Goal: Task Accomplishment & Management: Manage account settings

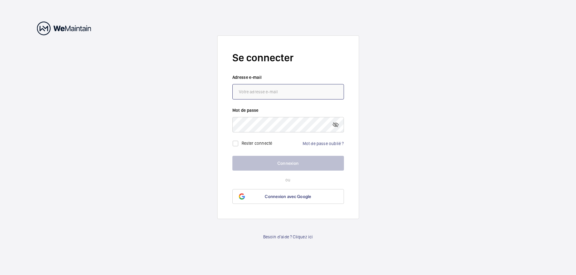
click at [259, 90] on input "email" at bounding box center [288, 91] width 112 height 15
type input "raina"
click at [311, 145] on link "Mot de passe oublié ?" at bounding box center [323, 143] width 41 height 5
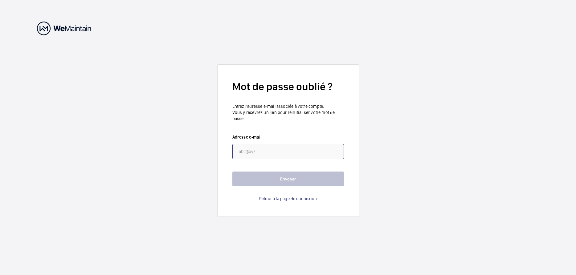
click at [262, 152] on input "email" at bounding box center [288, 151] width 112 height 15
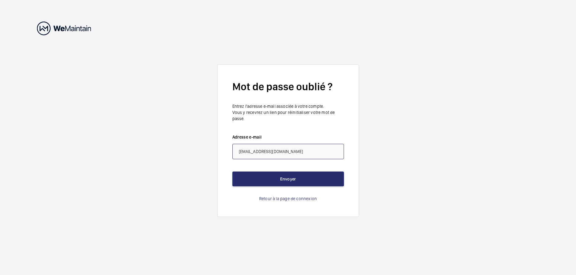
type input "[EMAIL_ADDRESS][DOMAIN_NAME]"
click at [232, 172] on button "Envoyer" at bounding box center [288, 179] width 112 height 15
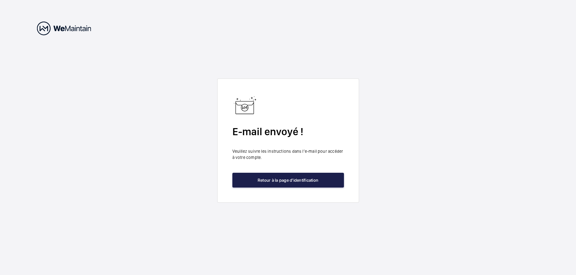
click at [286, 187] on button "Retour à la page d'identification" at bounding box center [288, 180] width 112 height 15
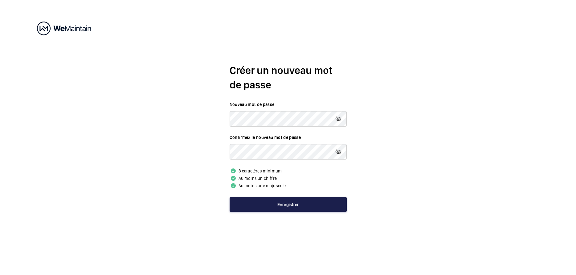
click at [282, 204] on button "Enregistrer" at bounding box center [288, 204] width 117 height 15
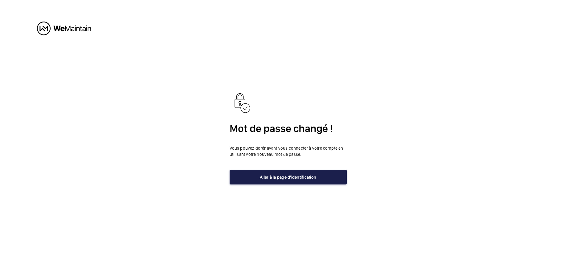
click at [282, 178] on button "Aller à la page d'identification" at bounding box center [288, 177] width 117 height 15
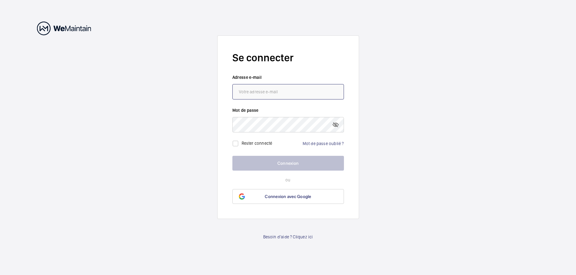
click at [268, 87] on input "email" at bounding box center [288, 91] width 112 height 15
type input "[EMAIL_ADDRESS][DOMAIN_NAME]"
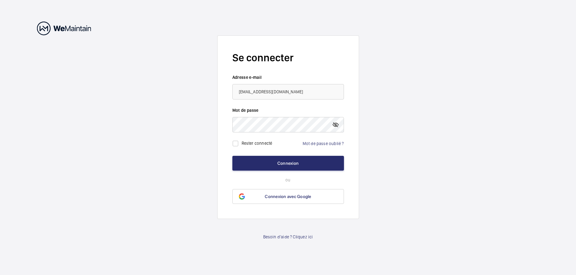
click at [338, 124] on mat-icon at bounding box center [335, 124] width 7 height 7
click at [297, 169] on button "Connexion" at bounding box center [288, 163] width 112 height 15
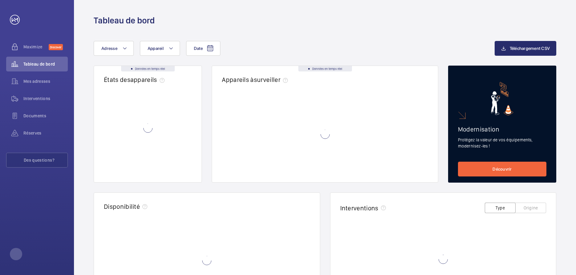
click at [297, 169] on wm-front-async-data-loader at bounding box center [325, 134] width 206 height 77
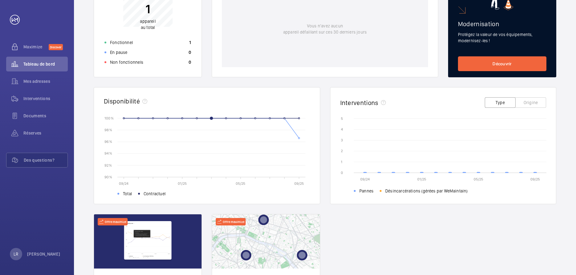
scroll to position [176, 0]
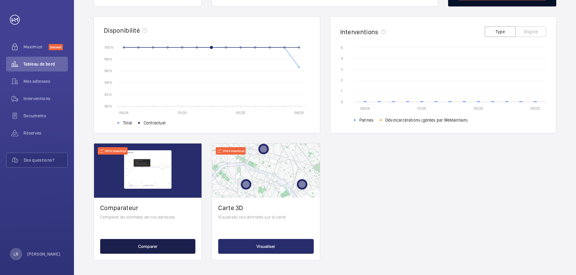
click at [132, 243] on button "Comparer" at bounding box center [147, 246] width 95 height 15
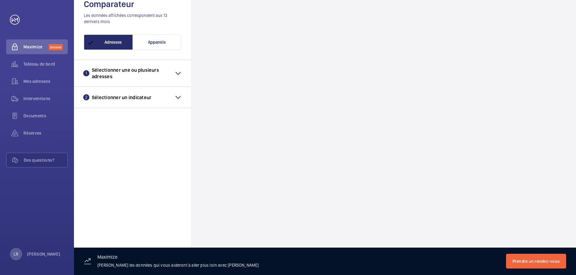
scroll to position [27, 0]
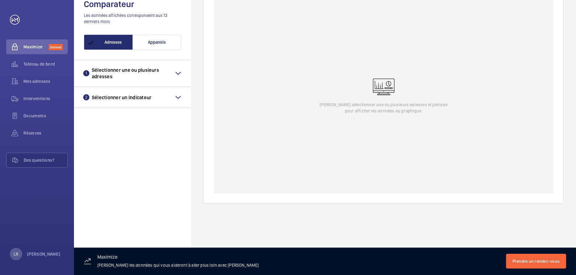
click at [176, 71] on mat-icon at bounding box center [177, 73] width 7 height 7
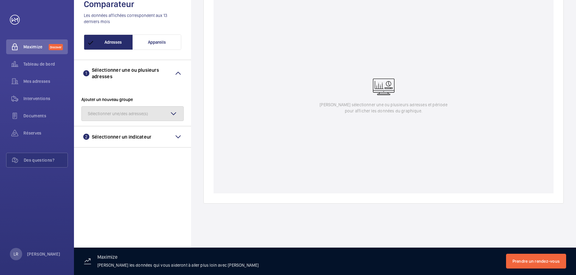
click at [137, 112] on span "Sélectionner une/des adresse(s)" at bounding box center [118, 114] width 60 height 6
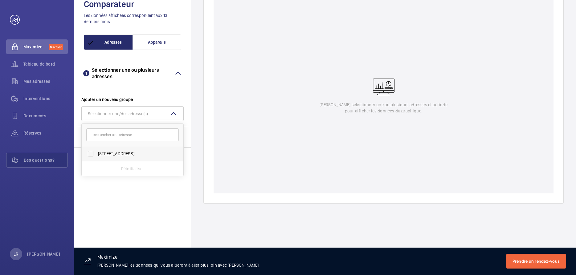
click at [118, 153] on span "[STREET_ADDRESS]" at bounding box center [133, 154] width 70 height 6
click at [97, 153] on input "[STREET_ADDRESS]" at bounding box center [90, 154] width 12 height 12
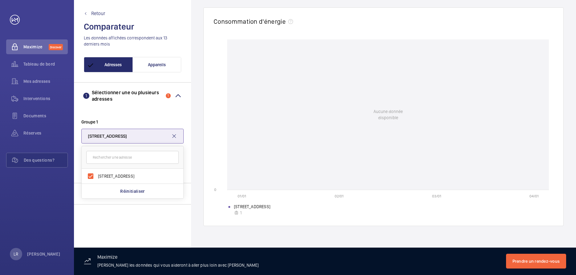
scroll to position [0, 0]
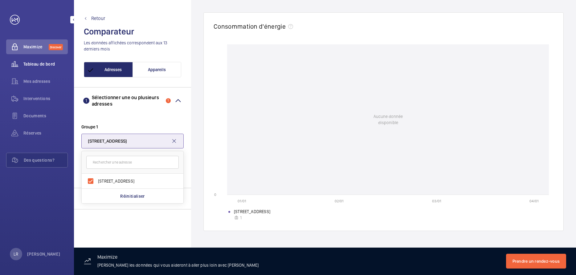
click at [30, 63] on span "Tableau de bord" at bounding box center [45, 64] width 44 height 6
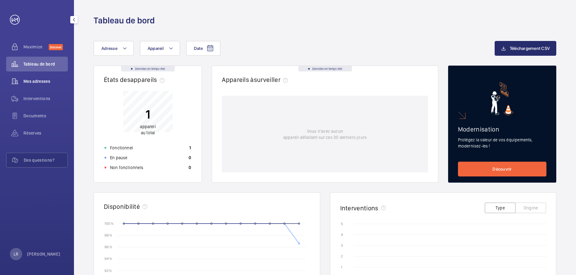
click at [26, 83] on span "Mes adresses" at bounding box center [45, 81] width 44 height 6
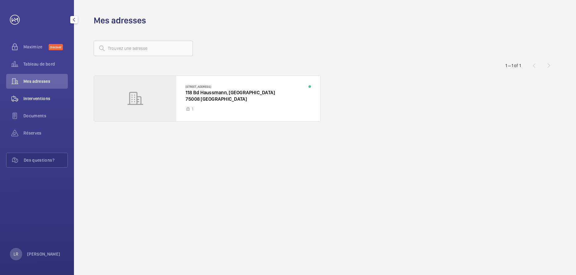
click at [34, 99] on span "Interventions" at bounding box center [45, 99] width 44 height 6
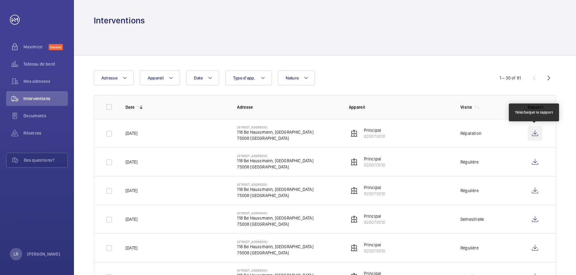
click at [532, 133] on wm-front-icon-button at bounding box center [534, 133] width 15 height 15
click at [230, 35] on div at bounding box center [325, 40] width 462 height 29
click at [28, 132] on span "Réserves" at bounding box center [45, 133] width 44 height 6
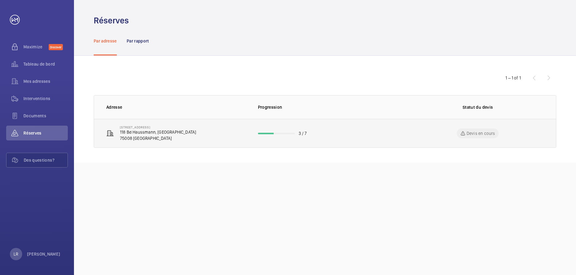
click at [476, 136] on p "Devis en cours" at bounding box center [480, 133] width 29 height 6
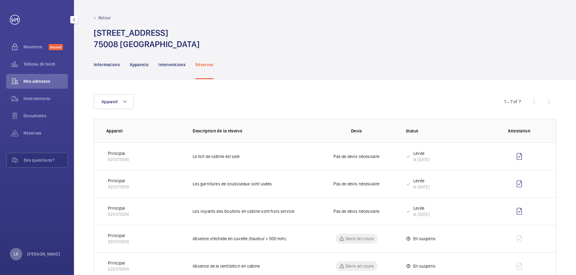
click at [17, 256] on p "LR" at bounding box center [16, 254] width 5 height 6
click at [28, 240] on p "Se déconnecter" at bounding box center [31, 240] width 30 height 6
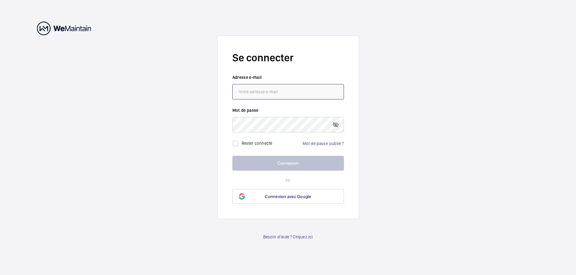
click at [281, 91] on input "email" at bounding box center [288, 91] width 112 height 15
type input "[EMAIL_ADDRESS][DOMAIN_NAME]"
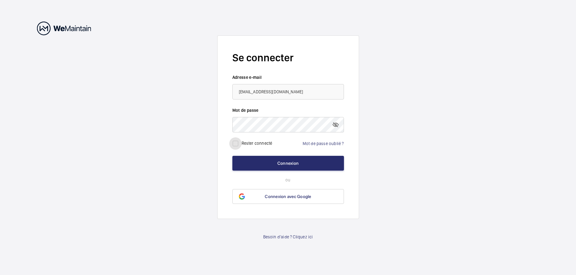
click at [237, 143] on input "checkbox" at bounding box center [235, 143] width 12 height 12
checkbox input "true"
click at [262, 161] on button "Connexion" at bounding box center [288, 163] width 112 height 15
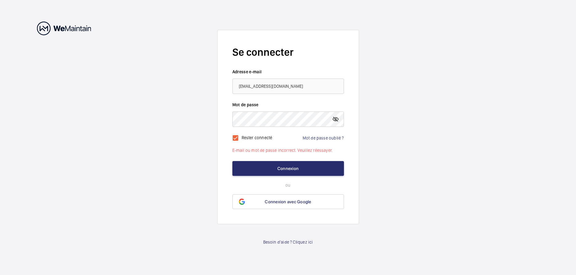
click at [336, 118] on mat-icon at bounding box center [335, 119] width 7 height 7
click at [264, 168] on button "Connexion" at bounding box center [288, 168] width 112 height 15
